Goal: Transaction & Acquisition: Purchase product/service

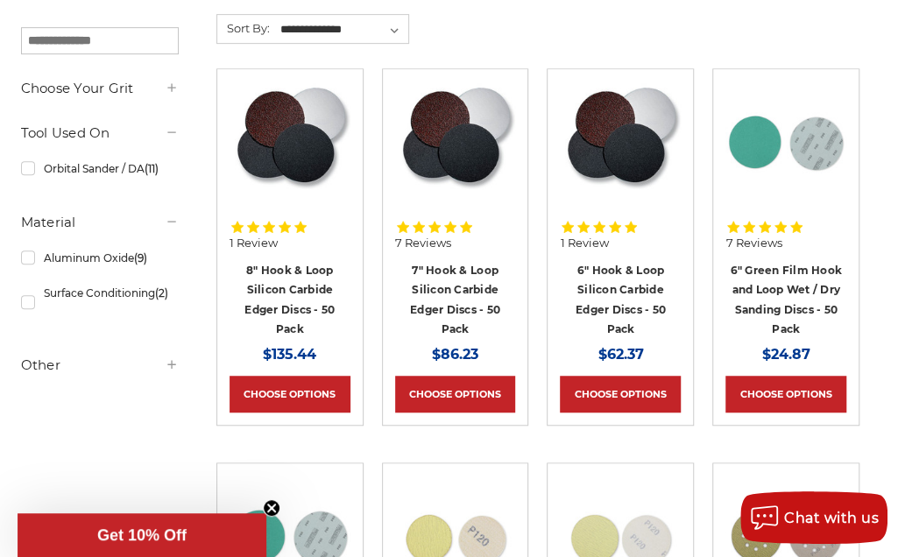
scroll to position [350, 0]
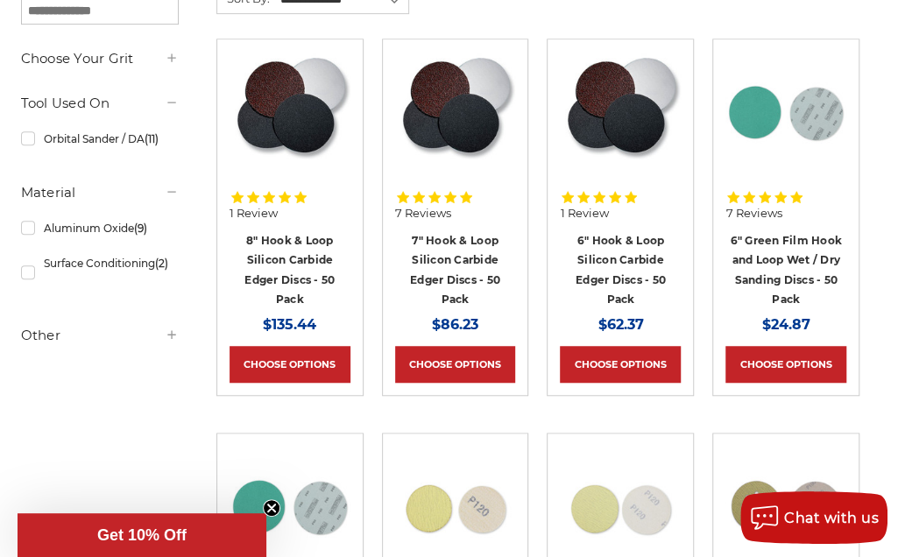
click at [615, 316] on span "$62.37" at bounding box center [620, 324] width 46 height 17
click at [625, 346] on link "Choose Options" at bounding box center [620, 364] width 121 height 37
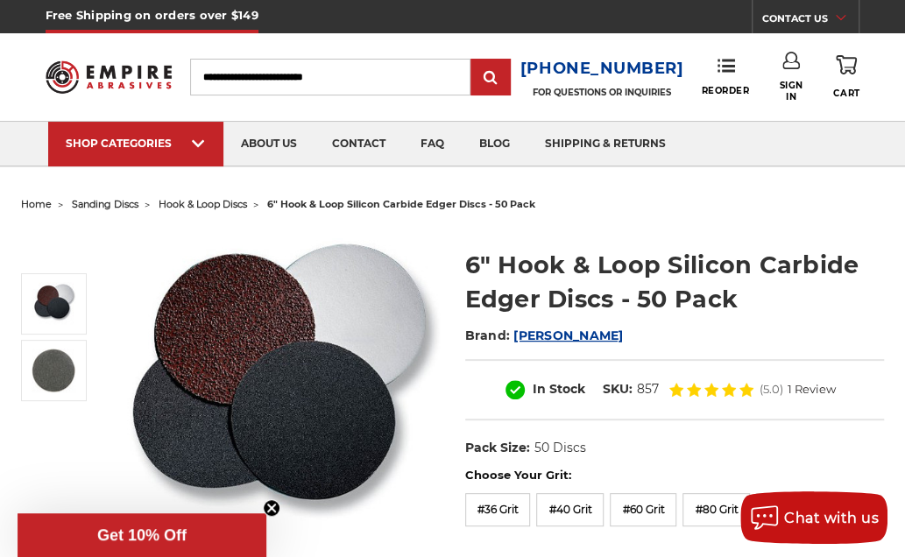
drag, startPoint x: 27, startPoint y: 6, endPoint x: 16, endPoint y: -25, distance: 33.5
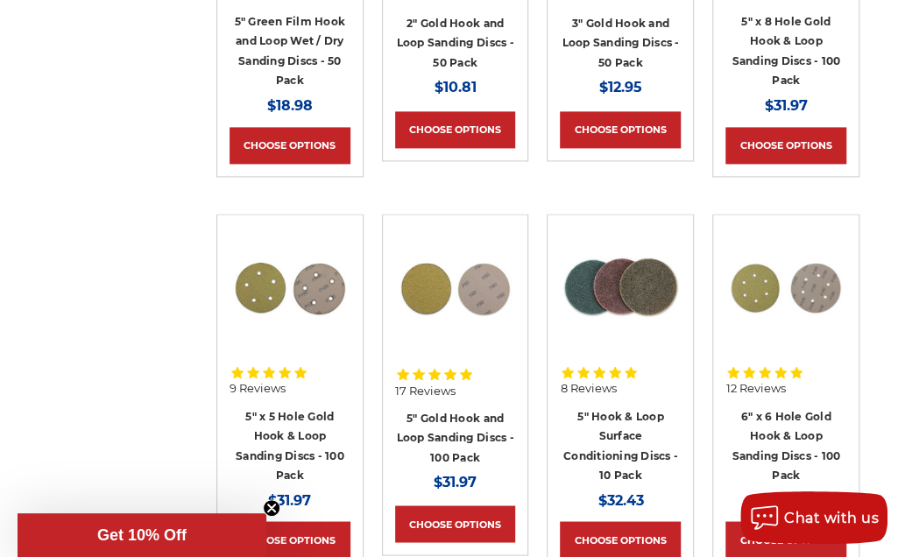
scroll to position [1051, 0]
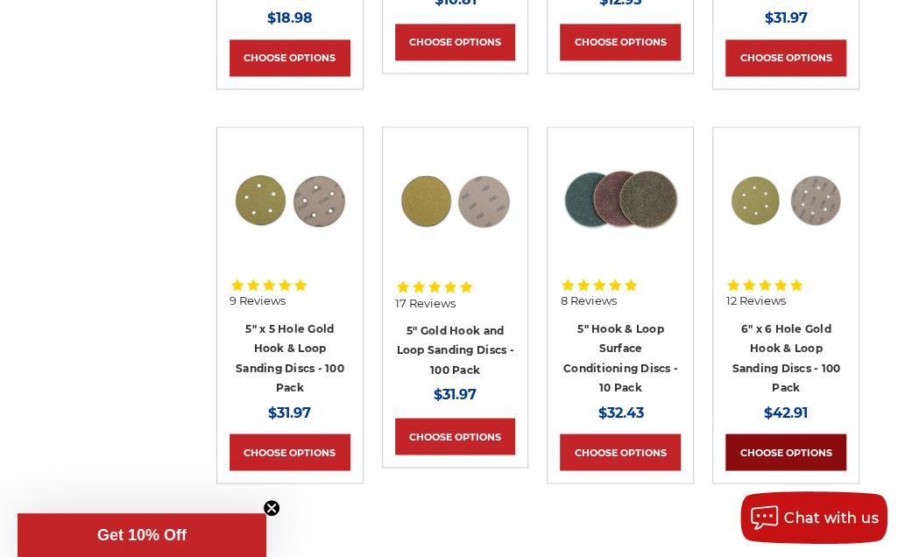
click at [758, 448] on link "Choose Options" at bounding box center [785, 452] width 121 height 37
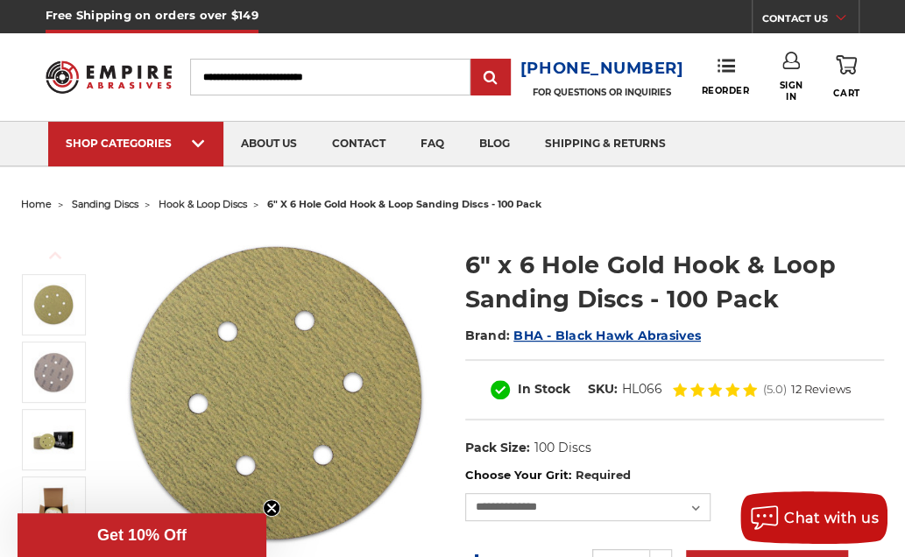
click at [375, 76] on input "Search" at bounding box center [330, 77] width 280 height 37
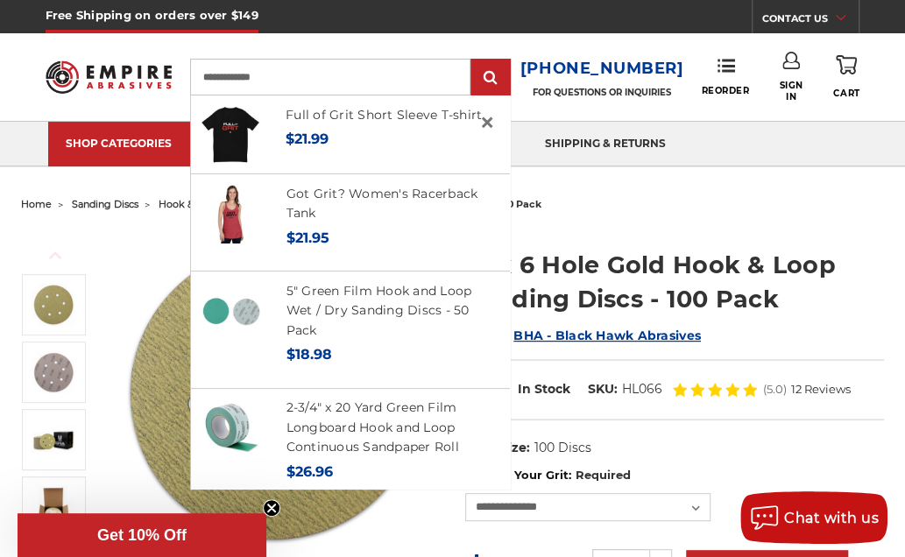
type input "**********"
click at [473, 60] on input "submit" at bounding box center [490, 77] width 35 height 35
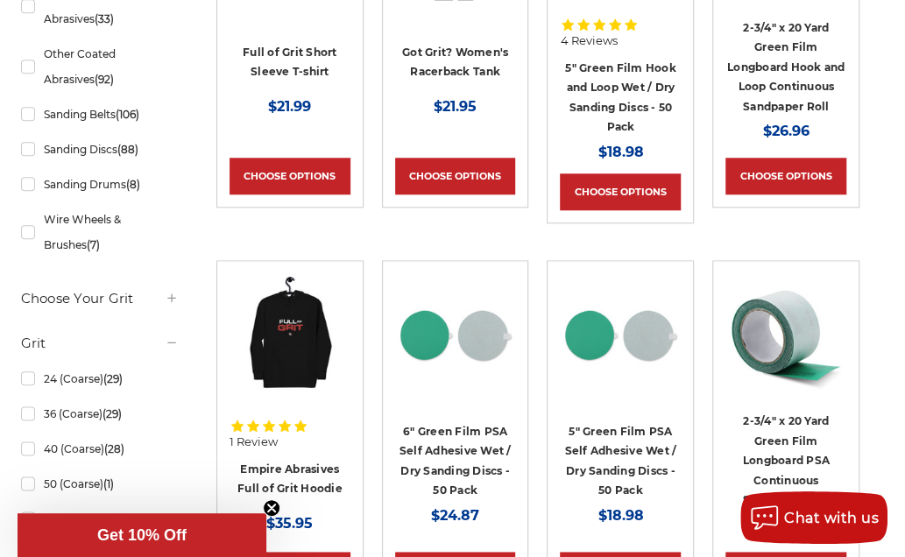
scroll to position [613, 0]
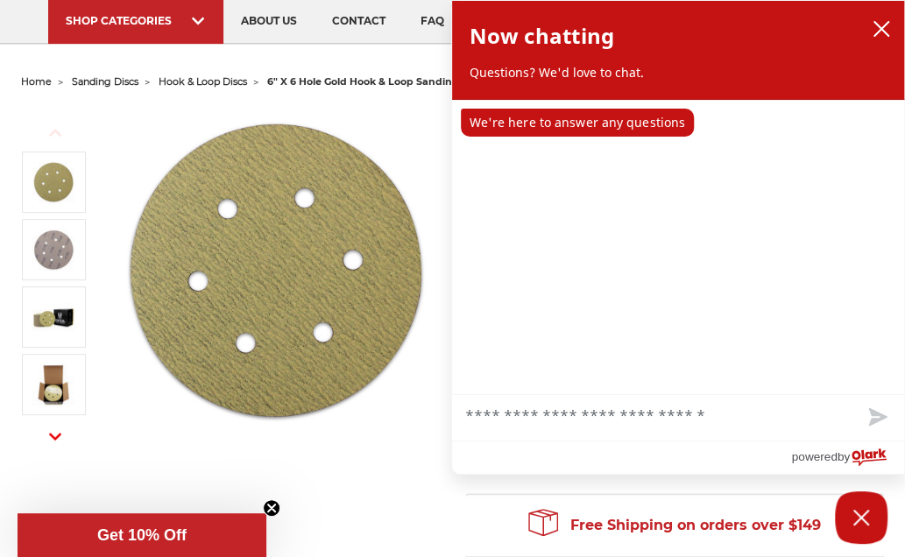
scroll to position [88, 0]
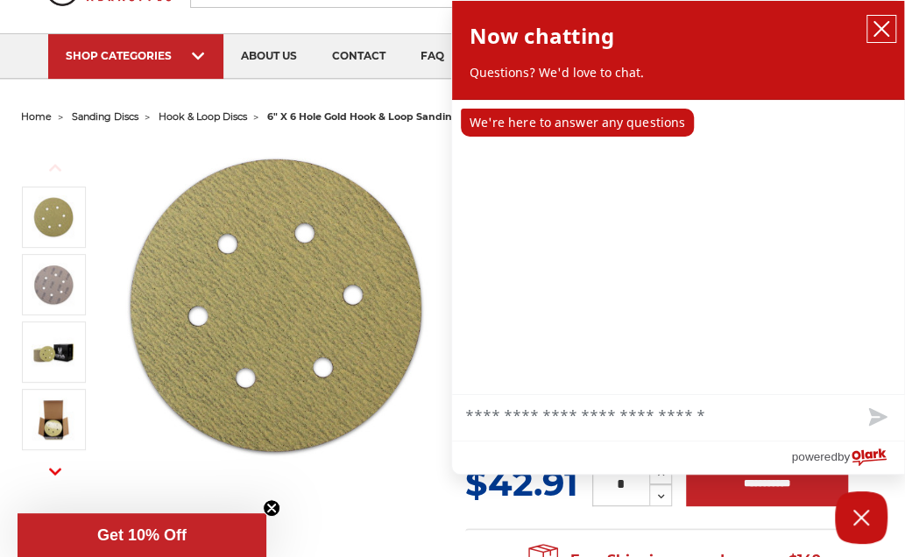
click at [879, 32] on icon "close chatbox" at bounding box center [881, 29] width 18 height 18
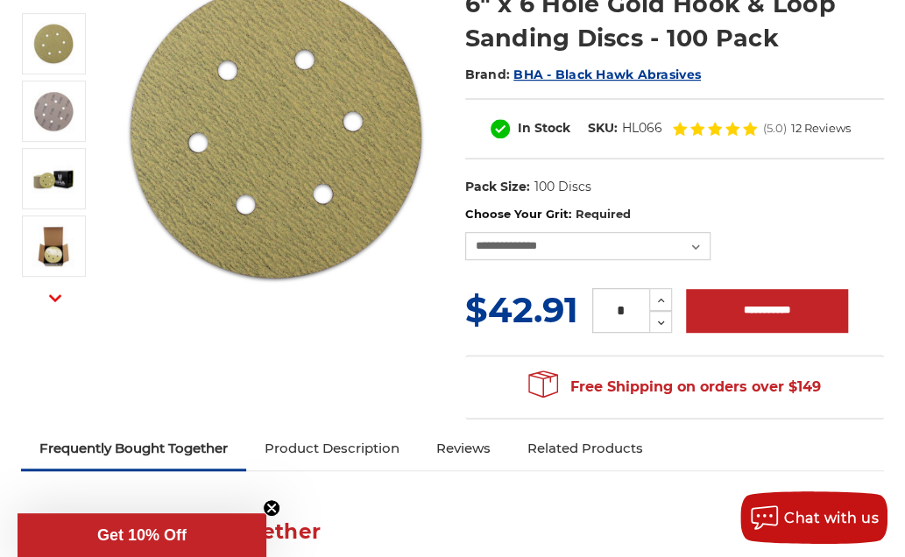
scroll to position [263, 0]
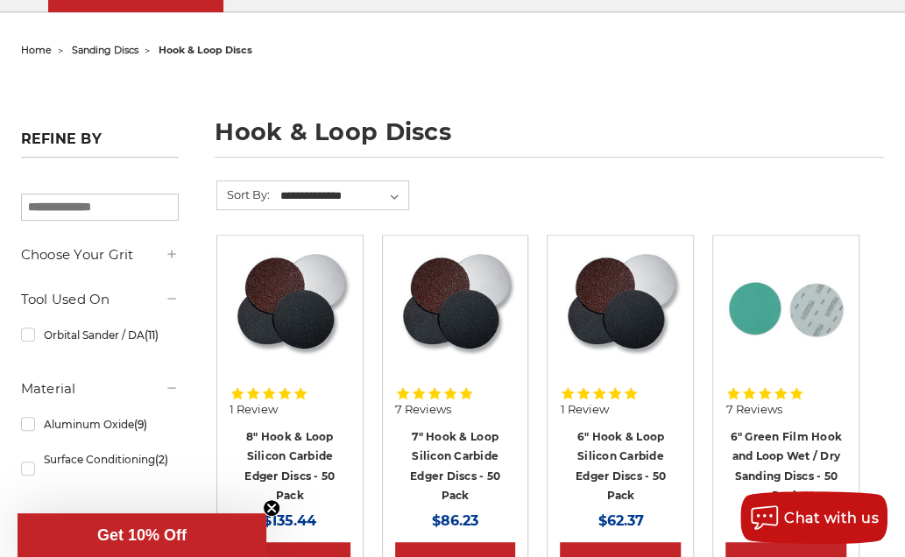
scroll to position [175, 0]
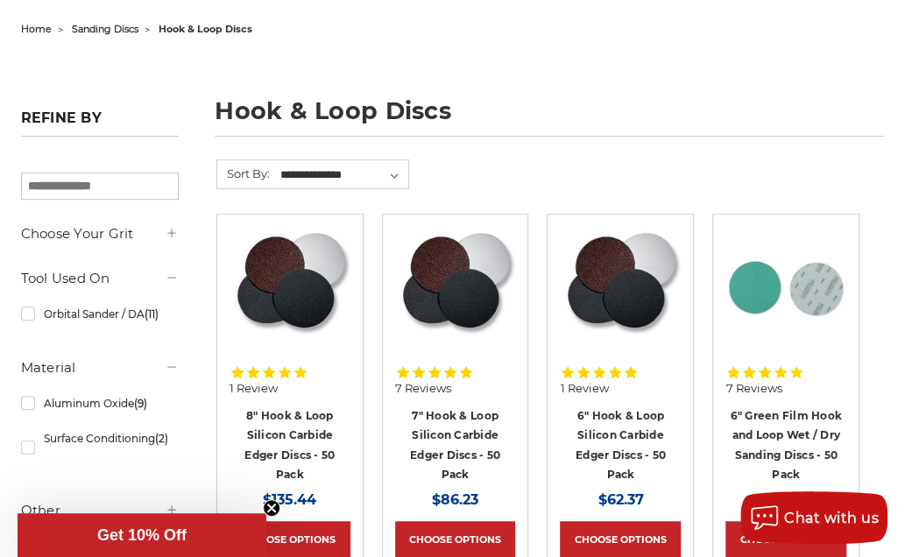
click at [172, 230] on use at bounding box center [171, 233] width 8 height 8
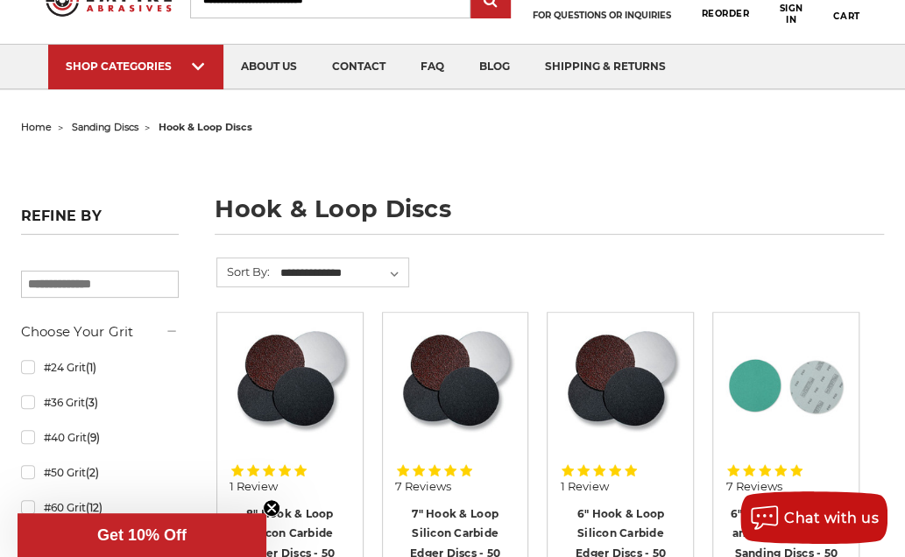
scroll to position [0, 0]
